Goal: Transaction & Acquisition: Purchase product/service

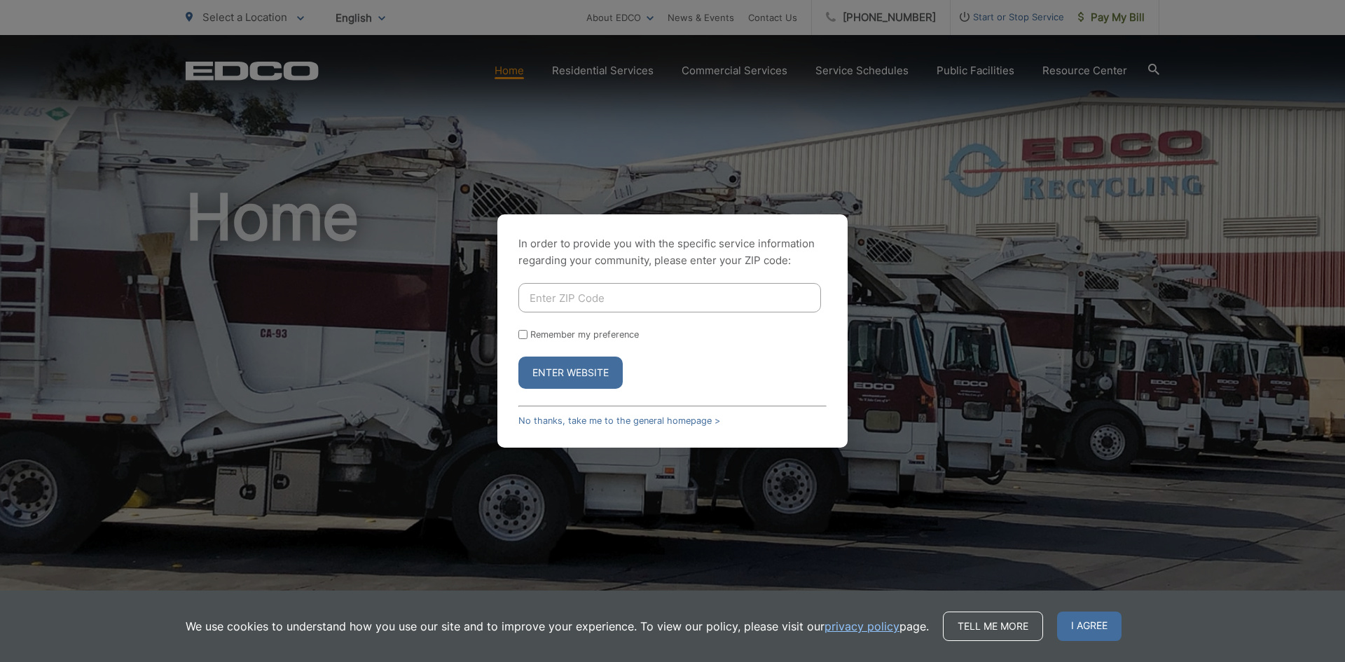
click at [1114, 17] on div "In order to provide you with the specific service information regarding your co…" at bounding box center [672, 331] width 1345 height 662
click at [897, 334] on div "In order to provide you with the specific service information regarding your co…" at bounding box center [672, 331] width 1345 height 662
click at [625, 298] on input "Enter ZIP Code" at bounding box center [670, 297] width 303 height 29
type input "91941"
click at [569, 377] on button "Enter Website" at bounding box center [571, 373] width 104 height 32
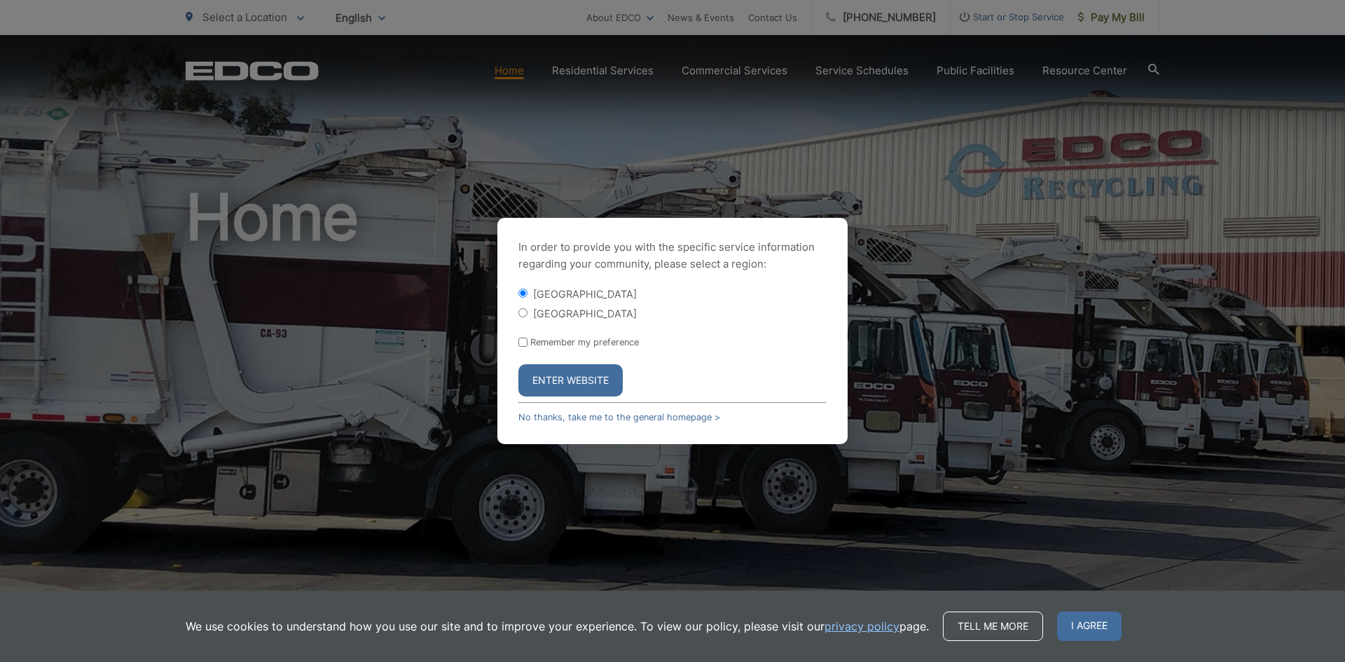
click at [521, 315] on input "[GEOGRAPHIC_DATA]" at bounding box center [523, 312] width 9 height 9
radio input "true"
click at [570, 380] on button "Enter Website" at bounding box center [571, 380] width 104 height 32
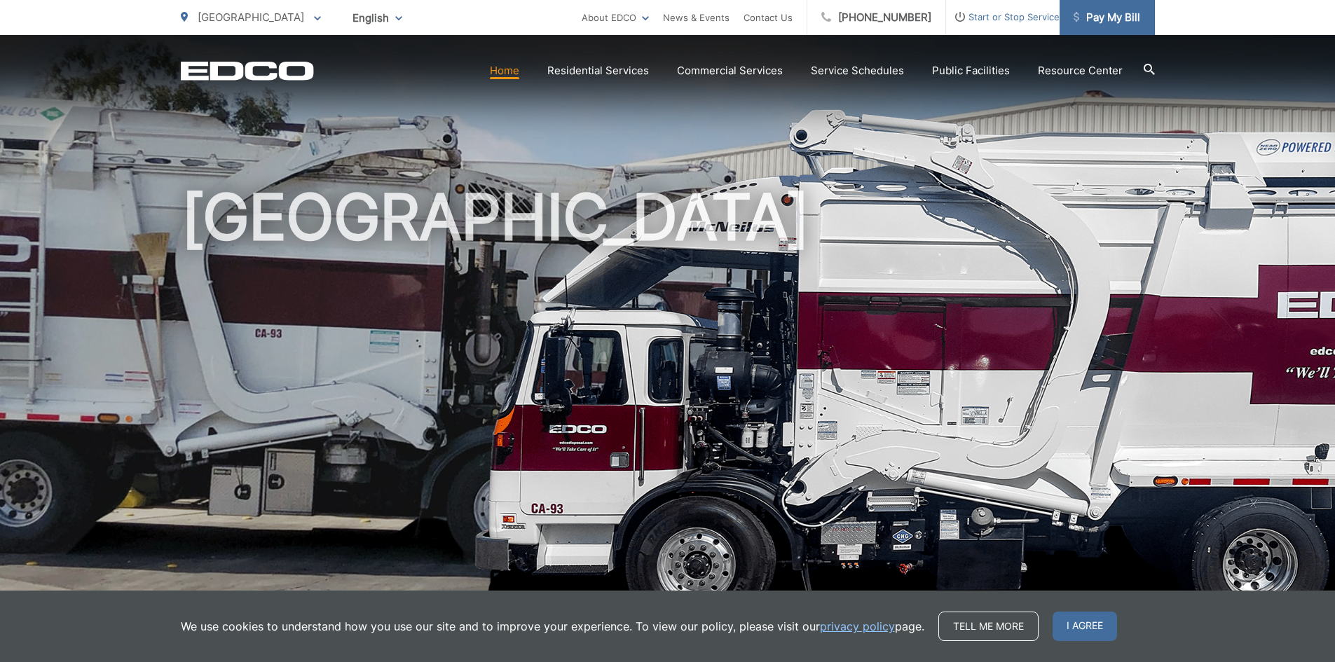
click at [1108, 20] on span "Pay My Bill" at bounding box center [1106, 17] width 67 height 17
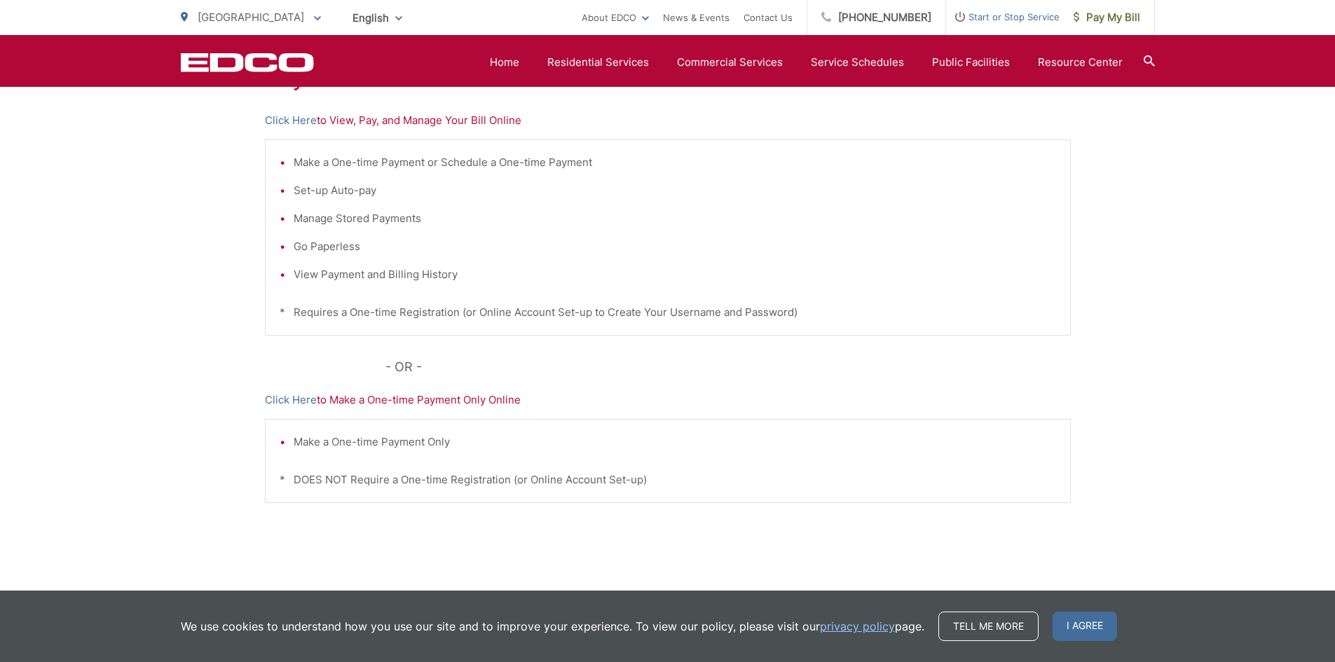
scroll to position [334, 0]
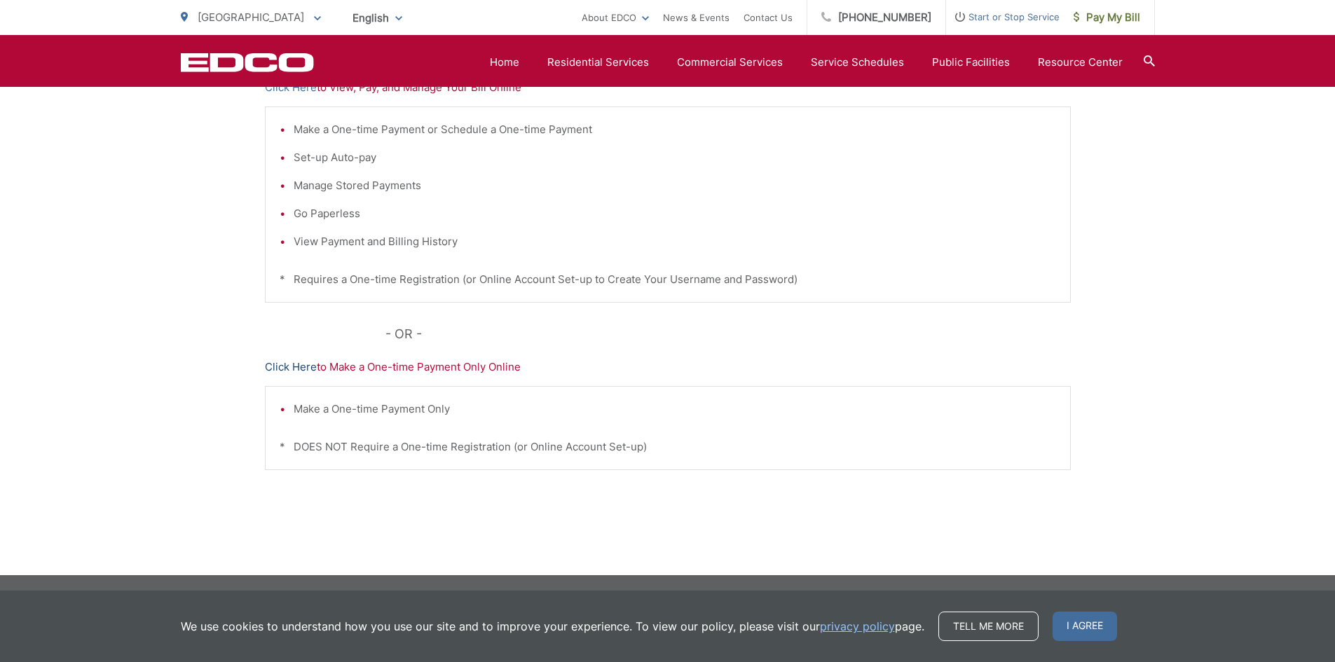
click at [301, 368] on link "Click Here" at bounding box center [291, 367] width 52 height 17
